Goal: Find specific page/section: Find specific page/section

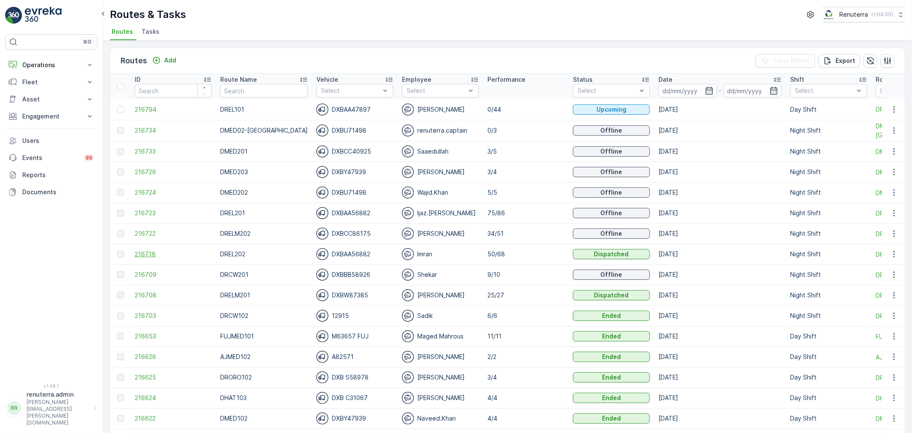
click at [147, 255] on span "216716" at bounding box center [173, 254] width 77 height 9
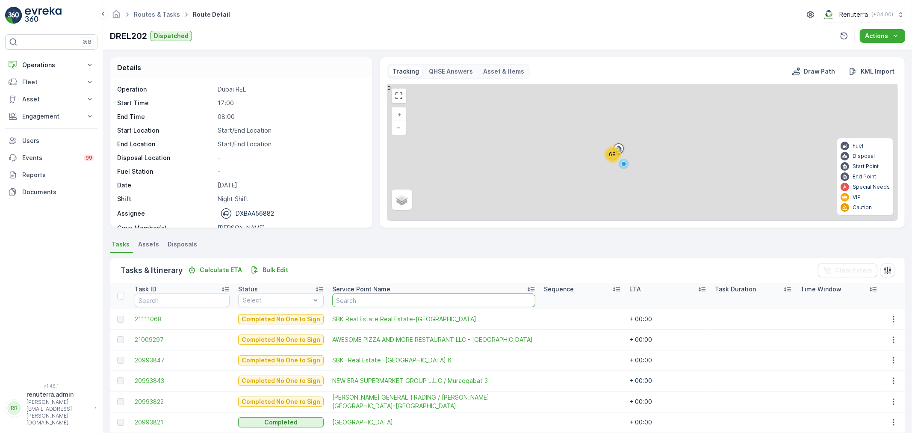
click at [356, 301] on input "text" at bounding box center [433, 300] width 203 height 14
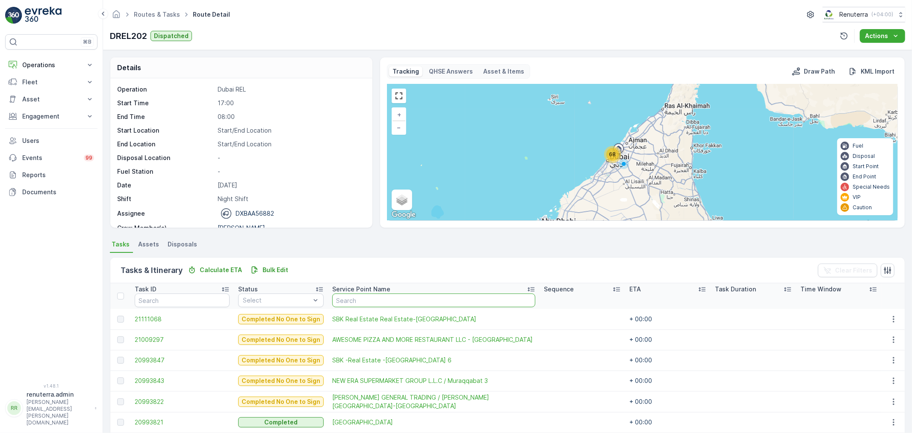
type input "s"
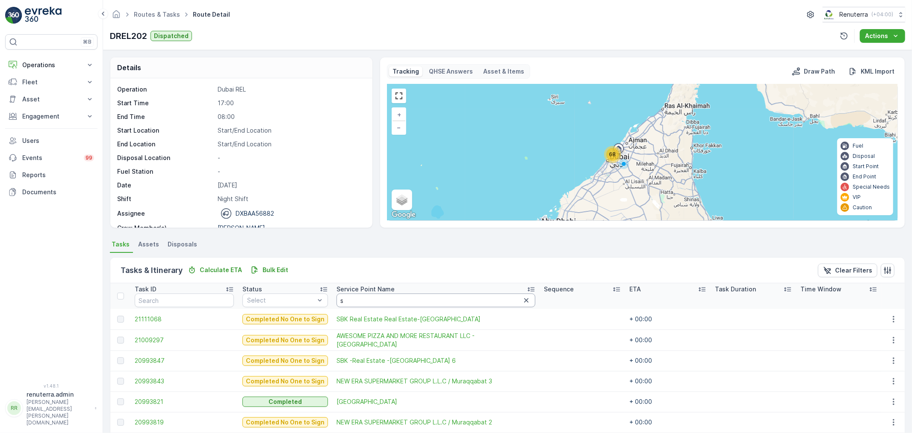
click at [356, 301] on input "s" at bounding box center [436, 300] width 199 height 14
type input "sbk"
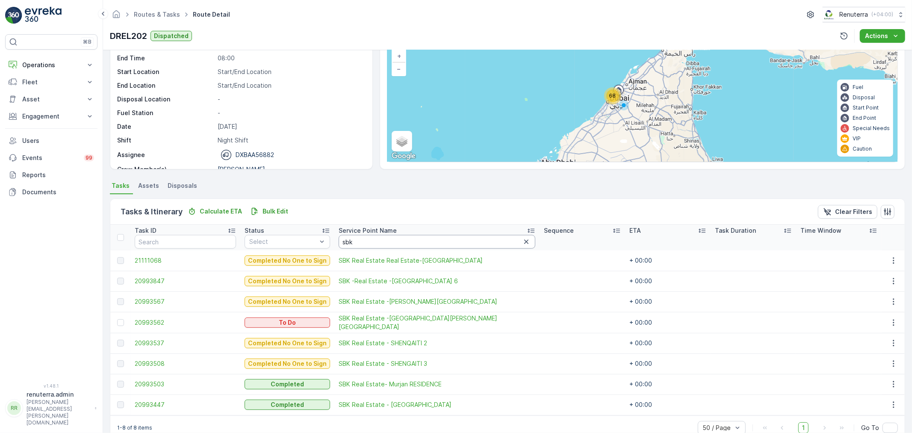
scroll to position [76, 0]
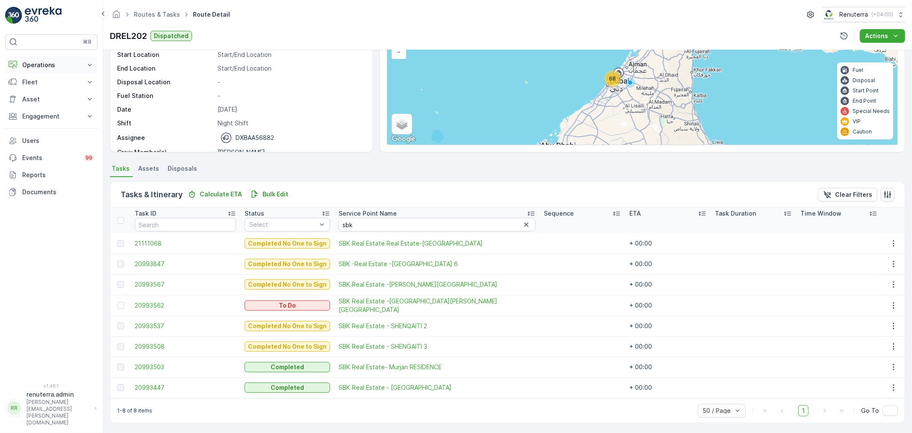
click at [41, 69] on p "Operations" at bounding box center [51, 65] width 58 height 9
click at [47, 101] on p "Routes & Tasks" at bounding box center [44, 103] width 44 height 9
